Goal: Information Seeking & Learning: Learn about a topic

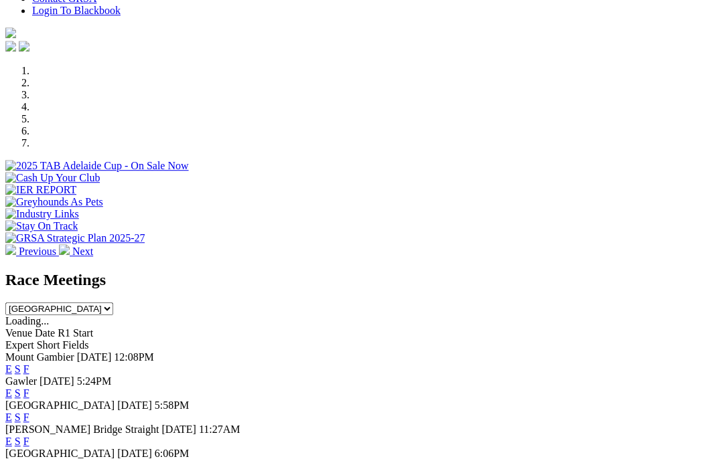
scroll to position [418, 3]
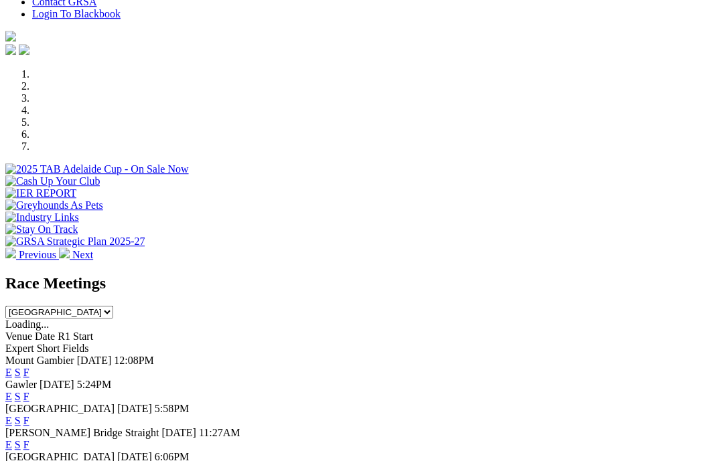
click at [29, 367] on link "F" at bounding box center [26, 372] width 6 height 11
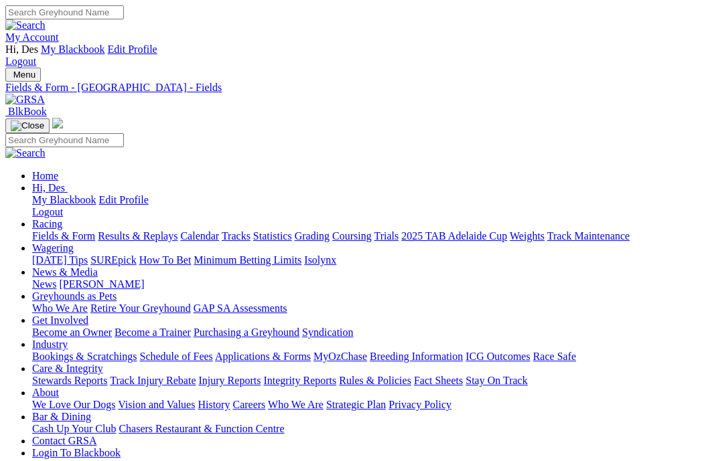
click at [72, 230] on link "Fields & Form" at bounding box center [63, 235] width 63 height 11
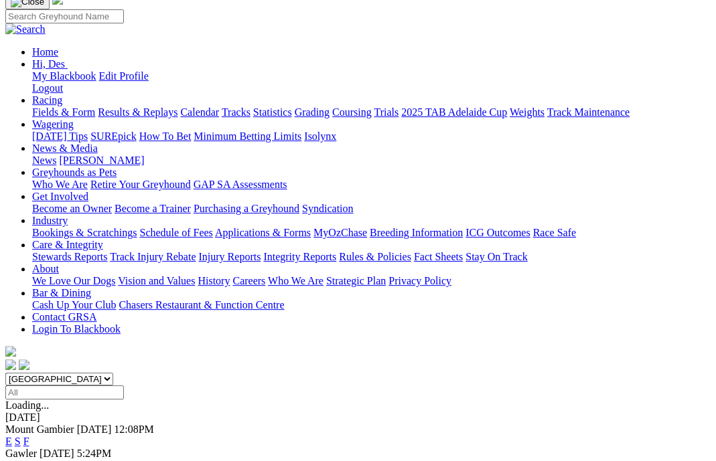
scroll to position [125, 0]
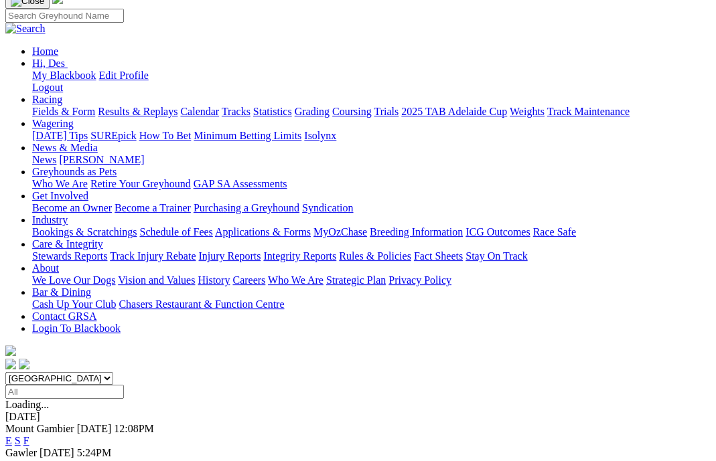
click at [29, 459] on link "F" at bounding box center [26, 464] width 6 height 11
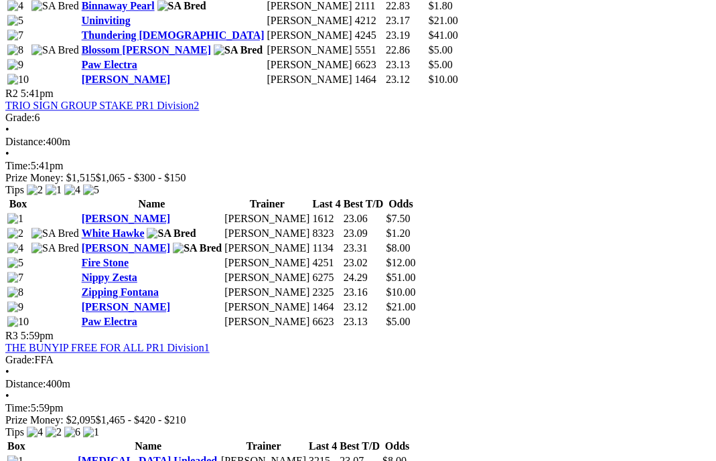
scroll to position [902, 1]
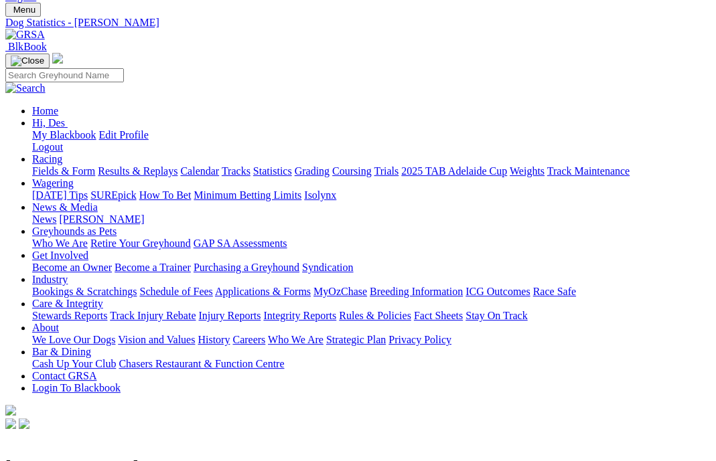
scroll to position [31, 1]
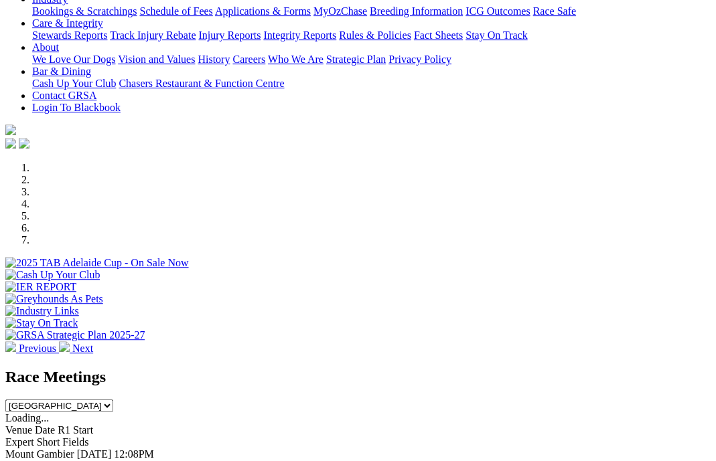
scroll to position [325, 0]
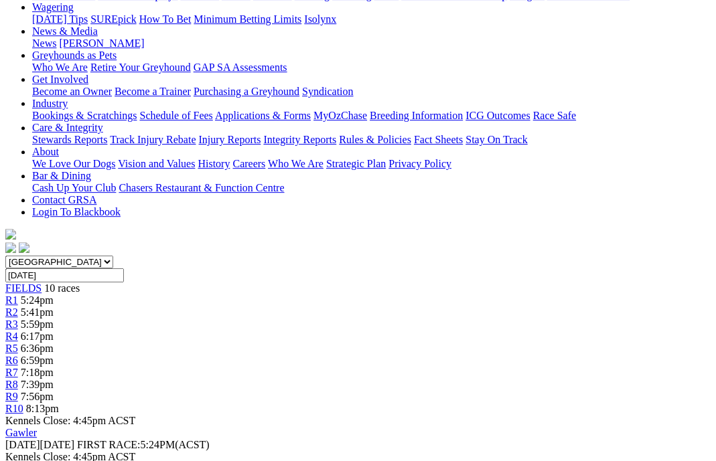
scroll to position [263, 0]
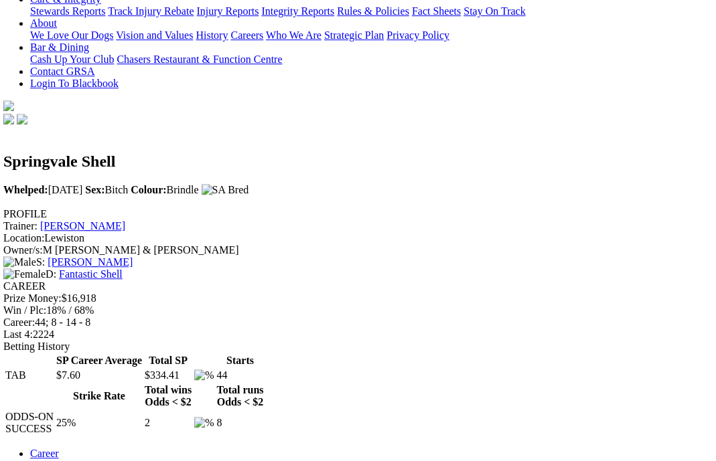
scroll to position [0, 2]
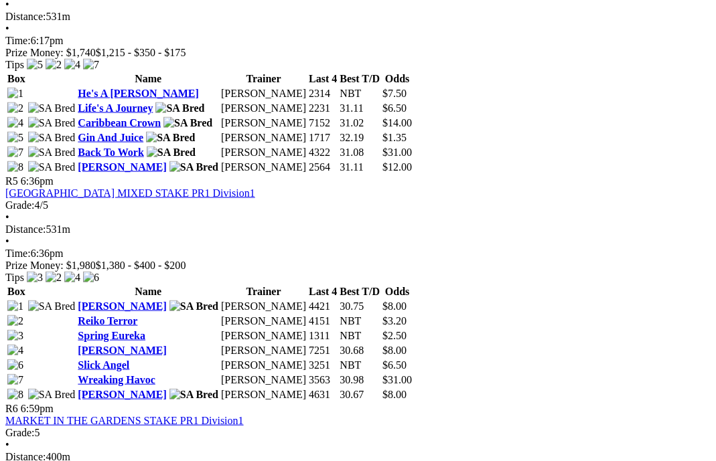
scroll to position [1468, 0]
